Goal: Transaction & Acquisition: Purchase product/service

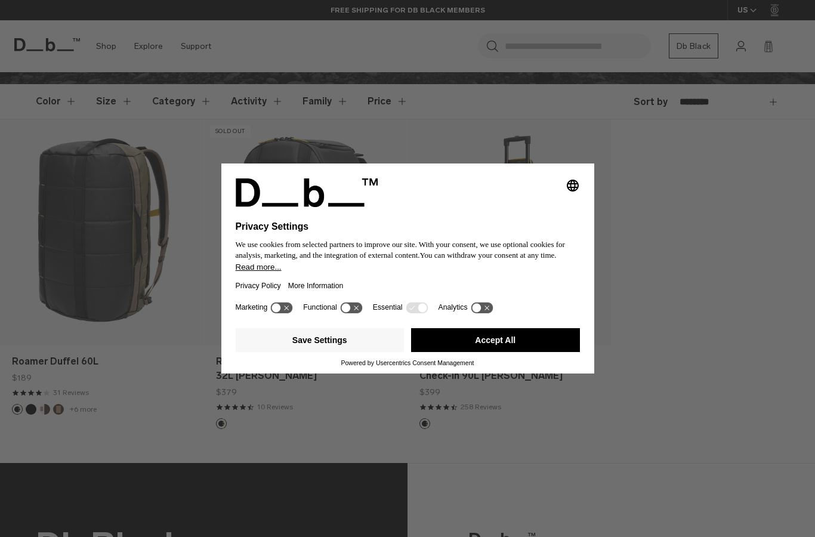
click at [557, 352] on button "Accept All" at bounding box center [495, 340] width 169 height 24
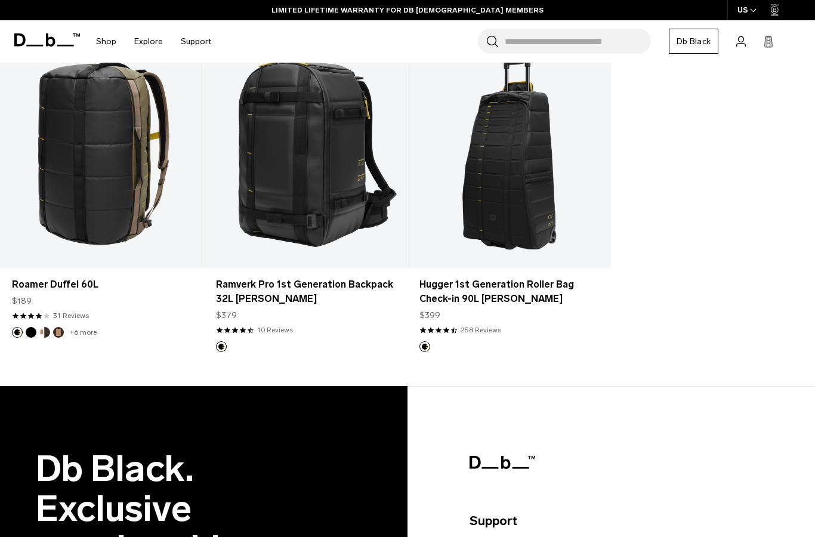
scroll to position [379, 0]
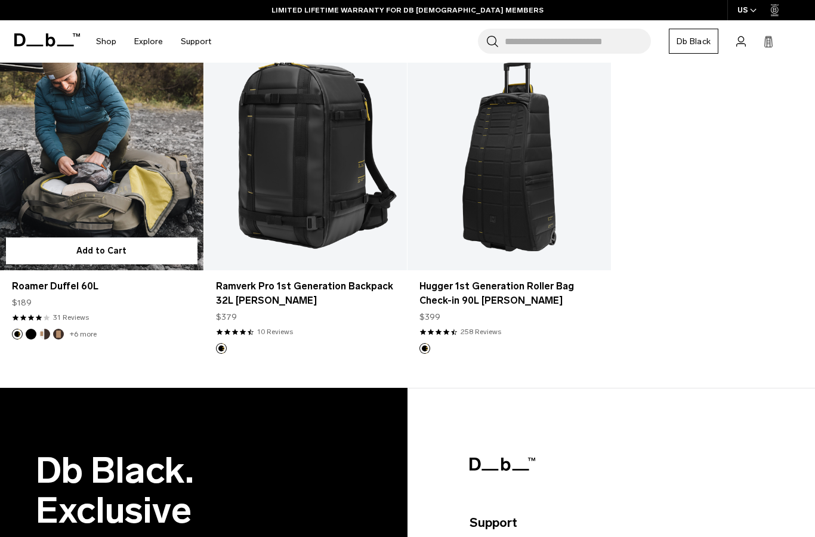
click at [64, 164] on link "Roamer Duffel 60L" at bounding box center [101, 157] width 203 height 226
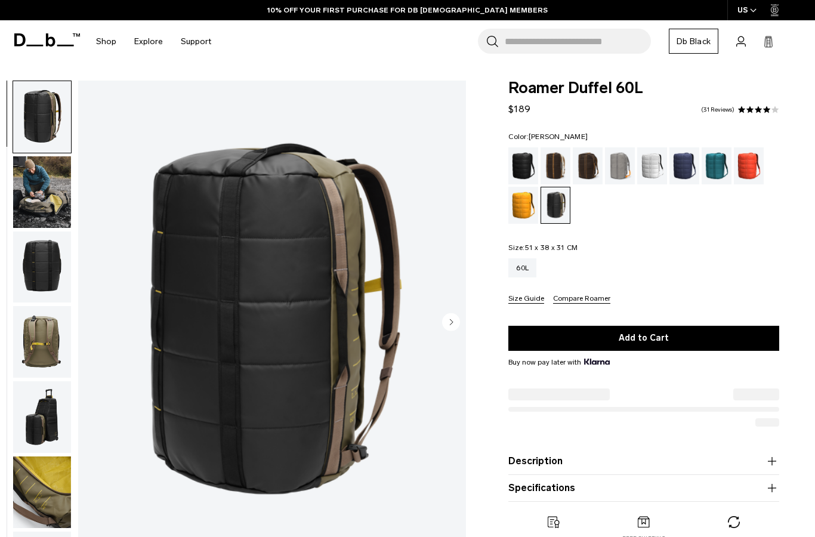
click at [35, 197] on img "button" at bounding box center [42, 192] width 58 height 72
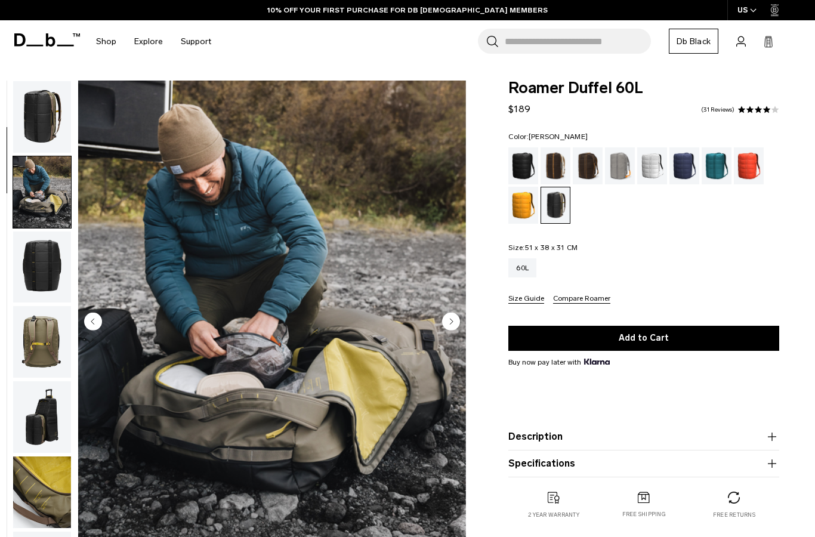
scroll to position [76, 0]
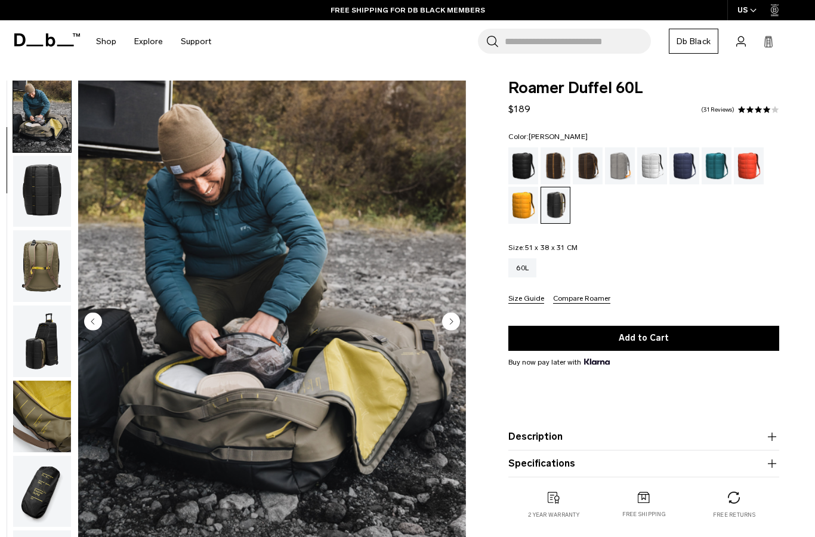
click at [32, 198] on img "button" at bounding box center [42, 192] width 58 height 72
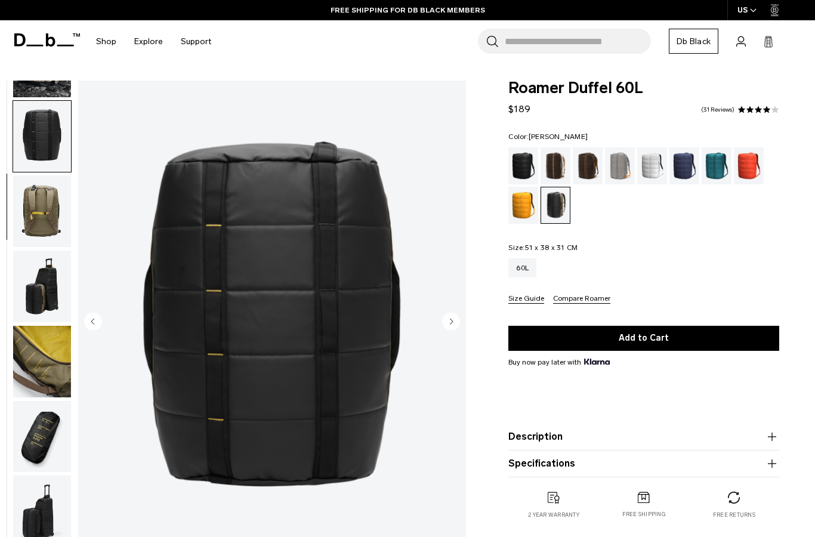
scroll to position [152, 0]
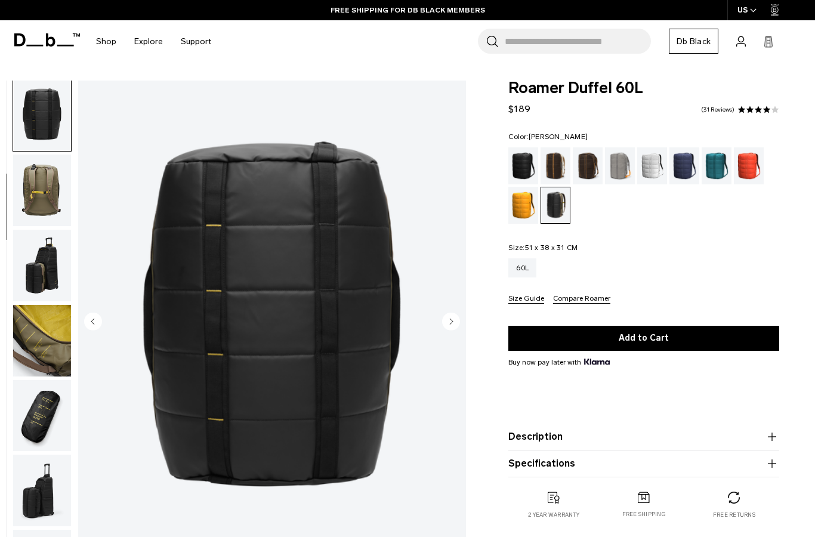
click at [34, 198] on img "button" at bounding box center [42, 191] width 58 height 72
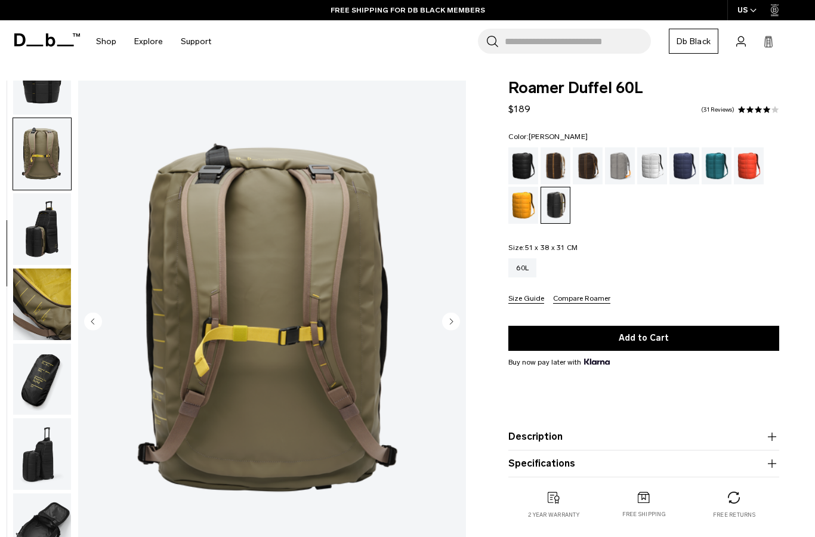
scroll to position [228, 0]
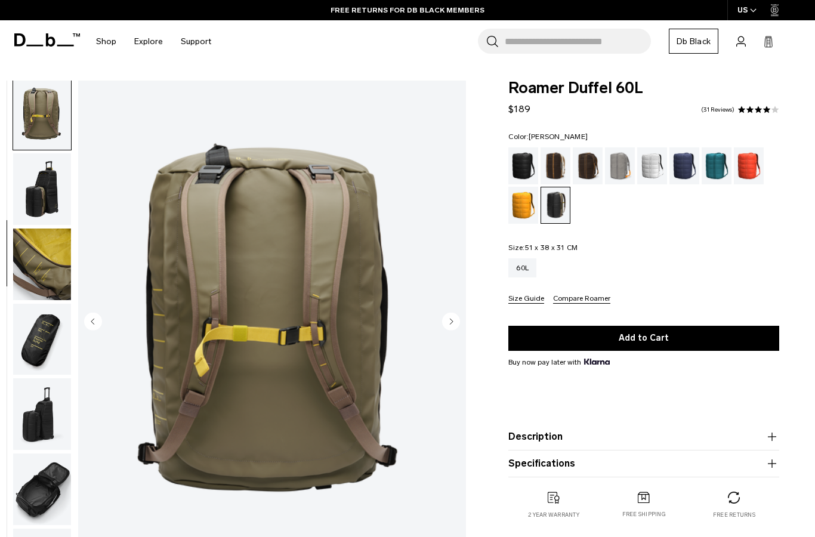
click at [33, 203] on img "button" at bounding box center [42, 189] width 58 height 72
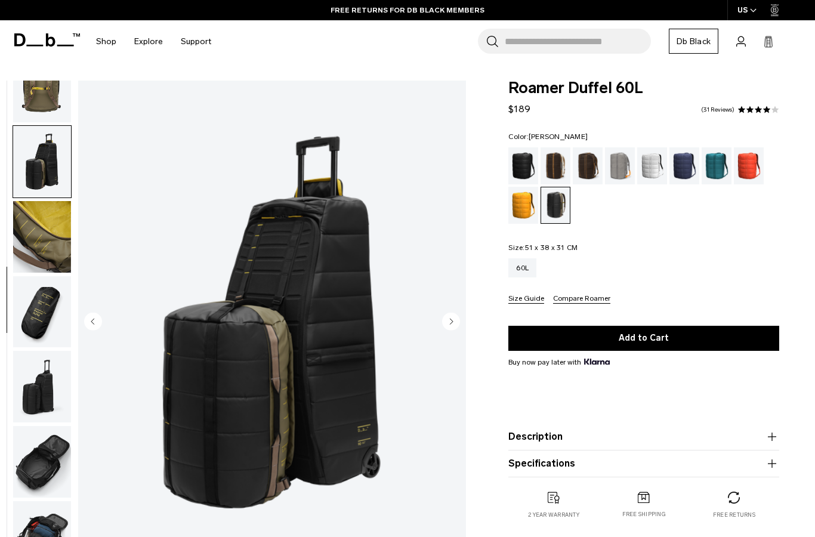
scroll to position [272, 0]
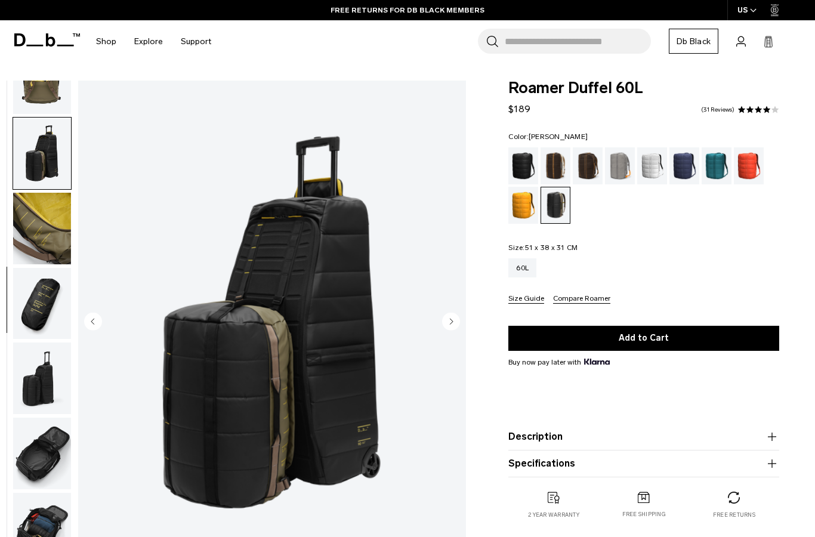
click at [30, 209] on img "button" at bounding box center [42, 229] width 58 height 72
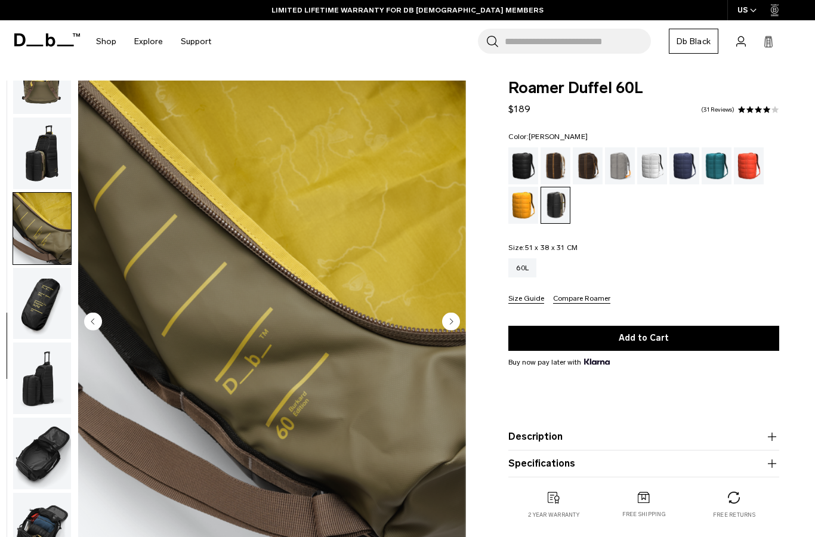
click at [28, 439] on img "button" at bounding box center [42, 454] width 58 height 72
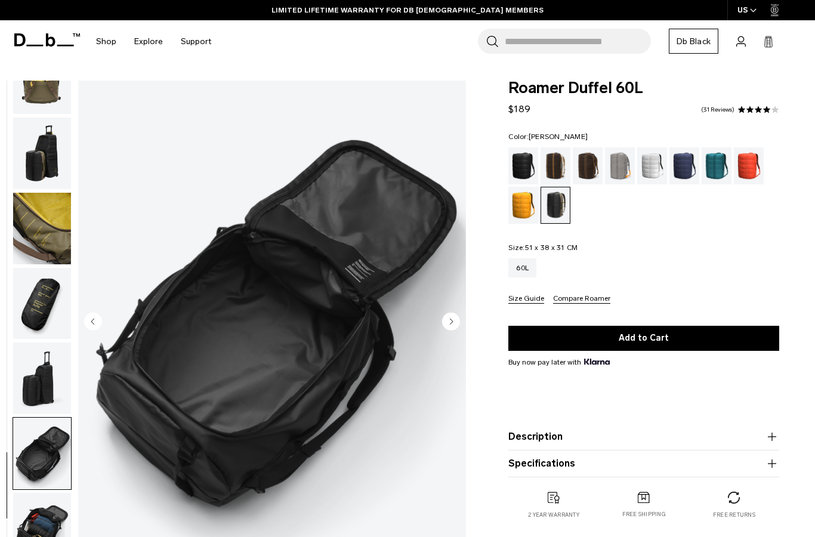
scroll to position [52, 0]
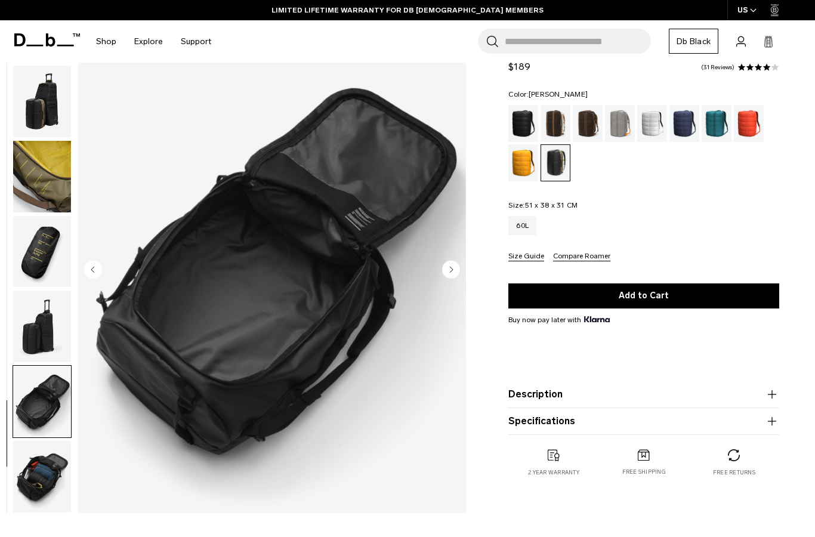
click at [38, 465] on img "button" at bounding box center [42, 477] width 58 height 72
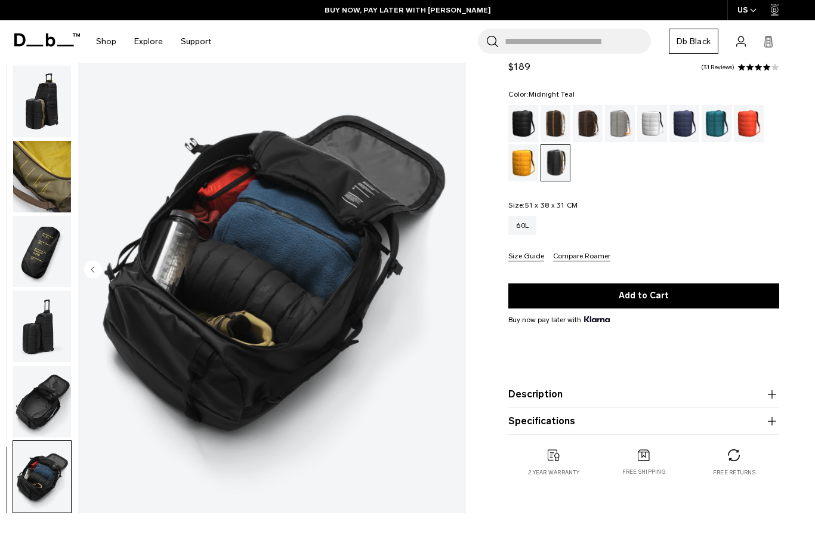
click at [714, 129] on div "Midnight Teal" at bounding box center [717, 123] width 30 height 37
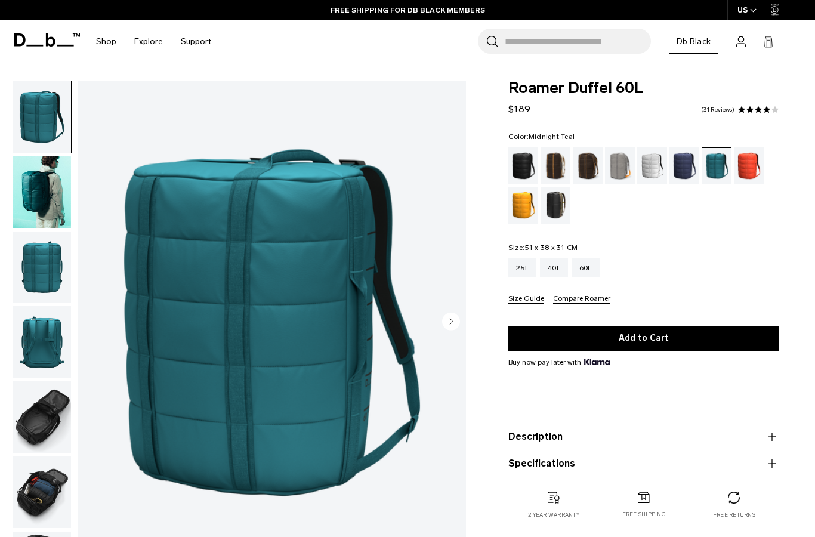
click at [44, 199] on img "button" at bounding box center [42, 192] width 58 height 72
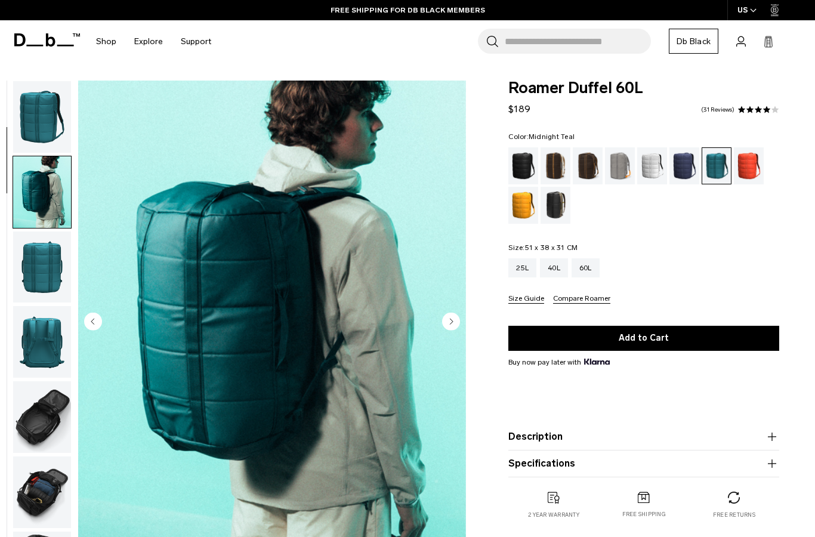
scroll to position [7, 0]
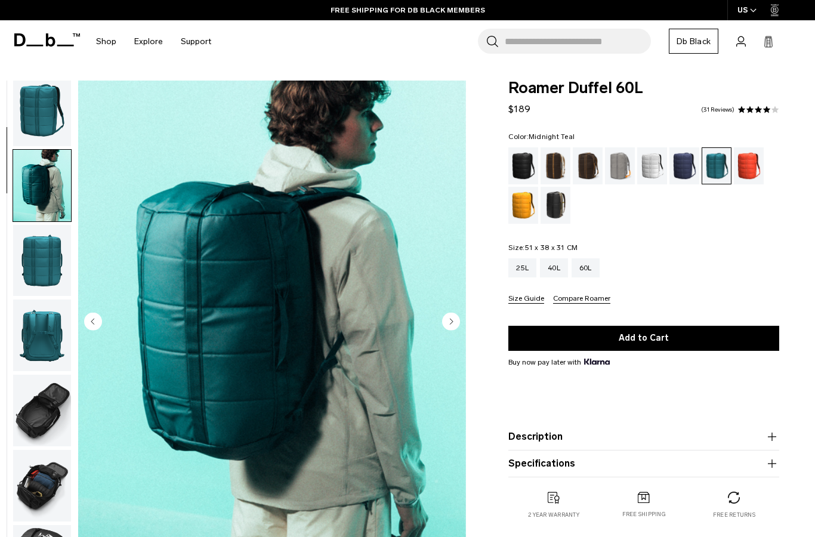
click at [36, 197] on img "button" at bounding box center [42, 186] width 58 height 72
click at [519, 206] on div "Parhelion Orange" at bounding box center [523, 205] width 30 height 37
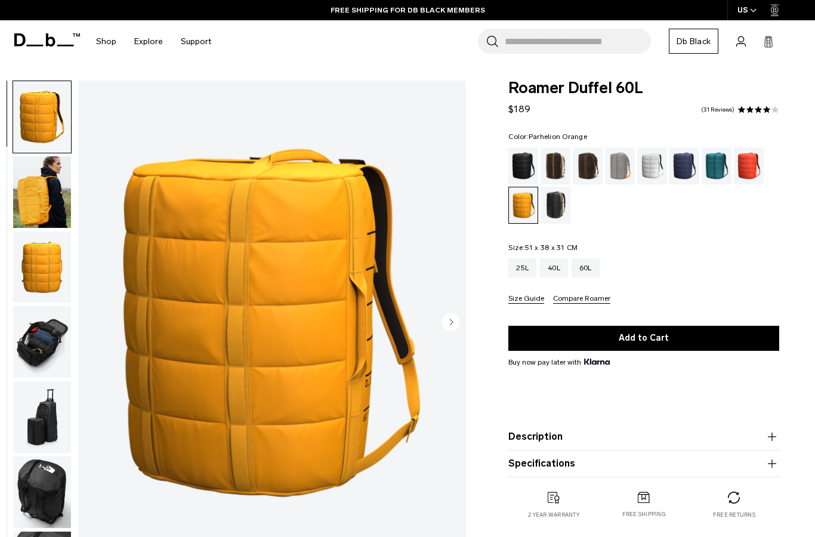
click at [32, 415] on img "button" at bounding box center [42, 417] width 58 height 72
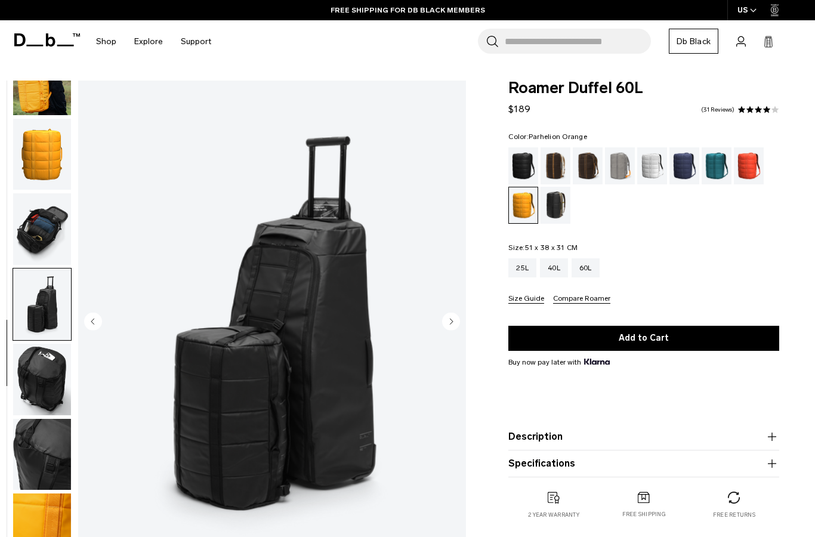
scroll to position [120, 0]
click at [521, 270] on div "25L" at bounding box center [522, 267] width 28 height 19
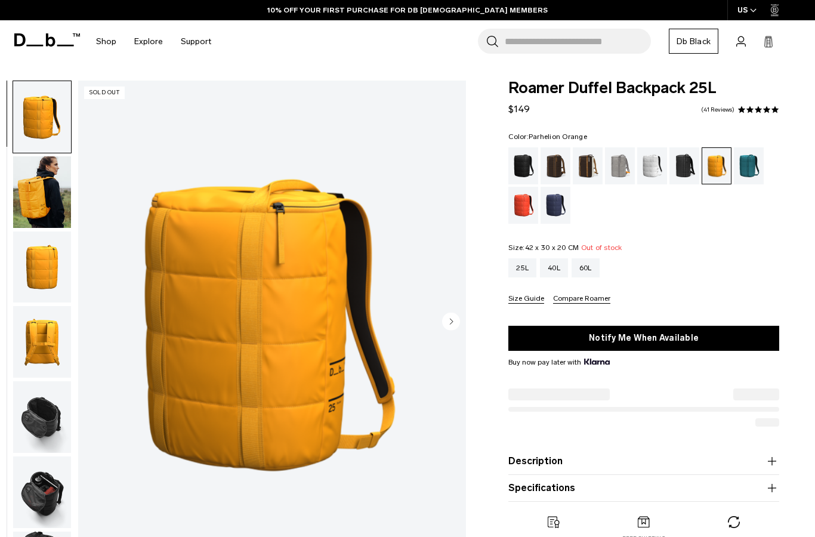
click at [41, 184] on img "button" at bounding box center [42, 192] width 58 height 72
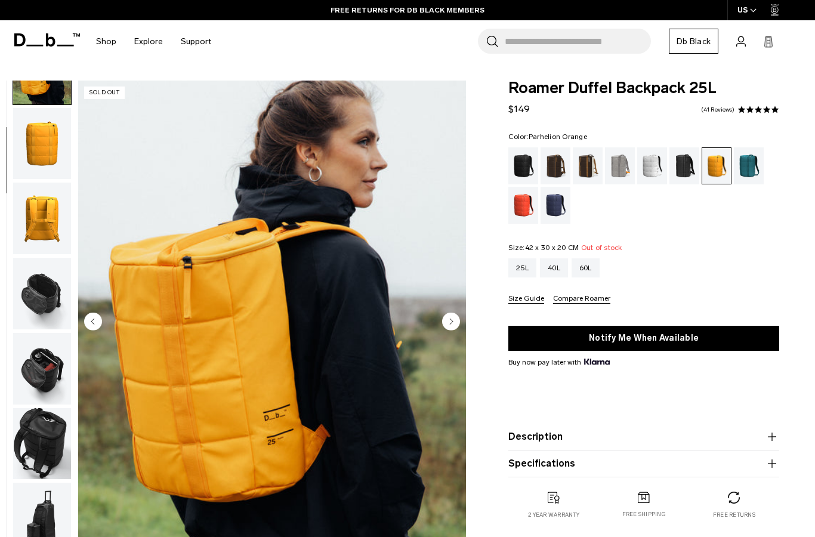
click at [27, 307] on img "button" at bounding box center [42, 294] width 58 height 72
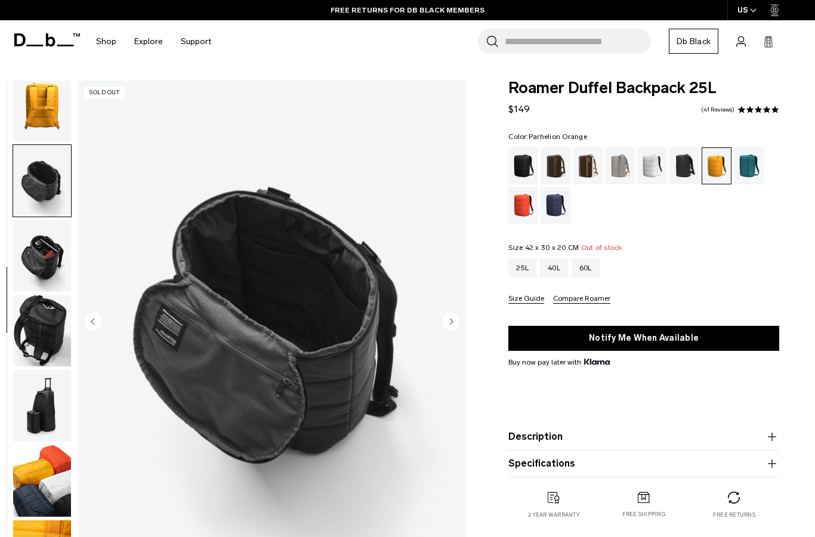
scroll to position [270, 0]
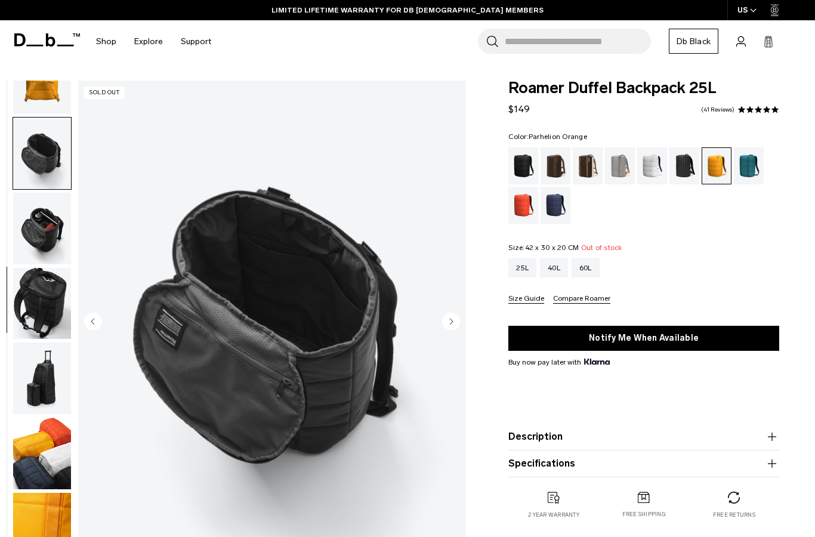
click at [35, 221] on img "button" at bounding box center [42, 229] width 58 height 72
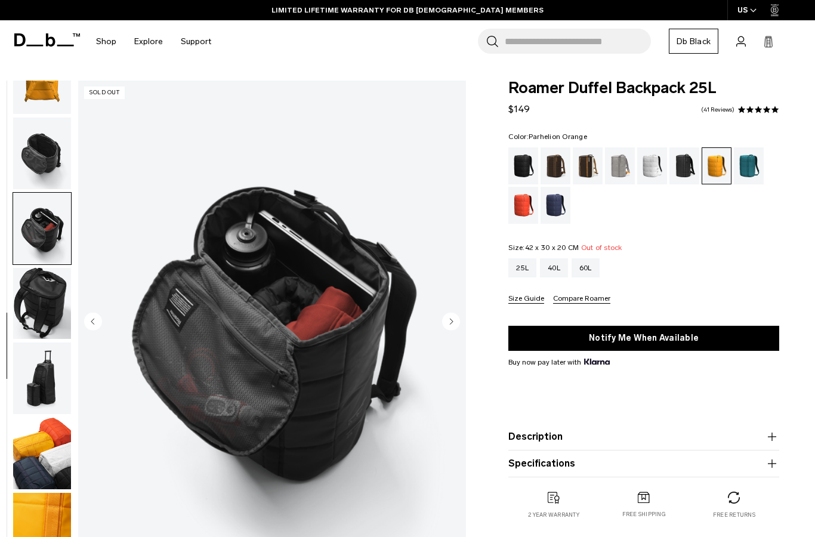
click at [39, 276] on img "button" at bounding box center [42, 304] width 58 height 72
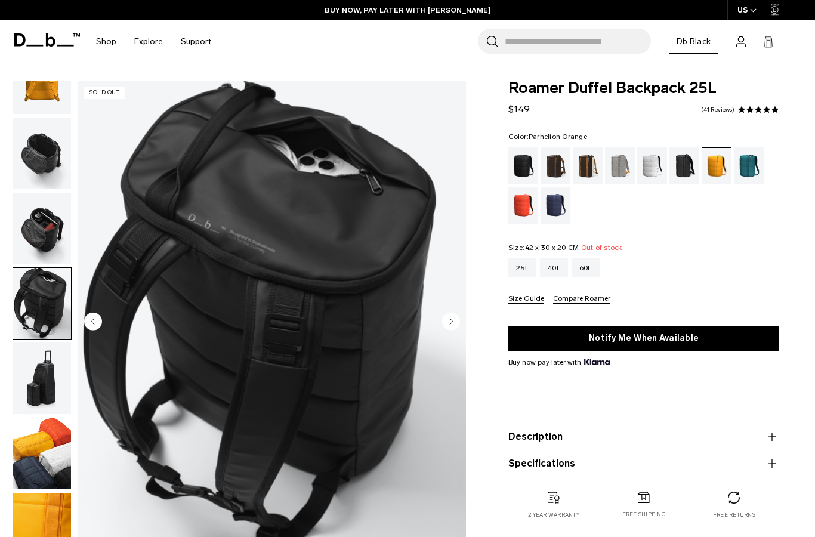
click at [30, 380] on img "button" at bounding box center [42, 378] width 58 height 72
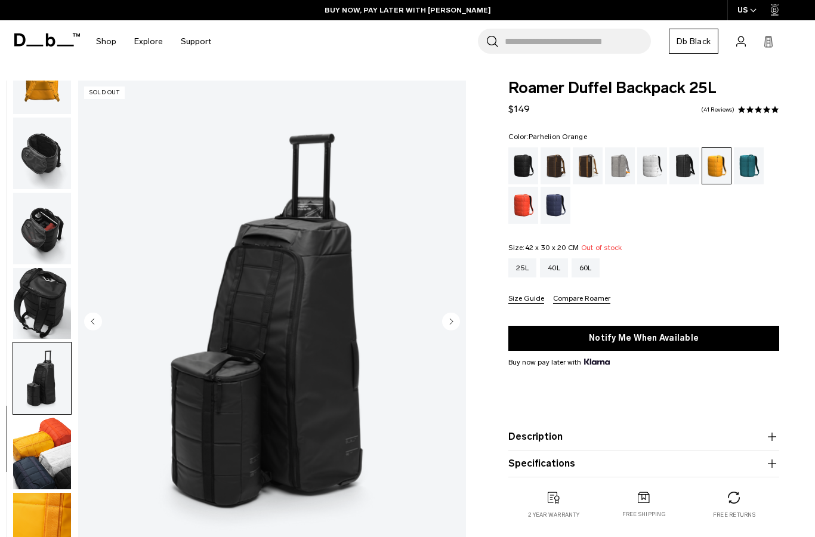
click at [39, 290] on img "button" at bounding box center [42, 304] width 58 height 72
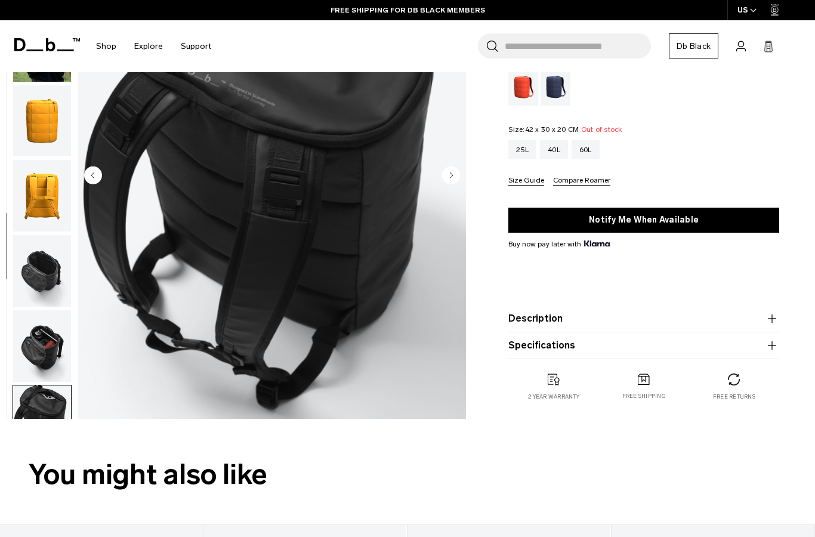
scroll to position [0, 0]
